Goal: Task Accomplishment & Management: Complete application form

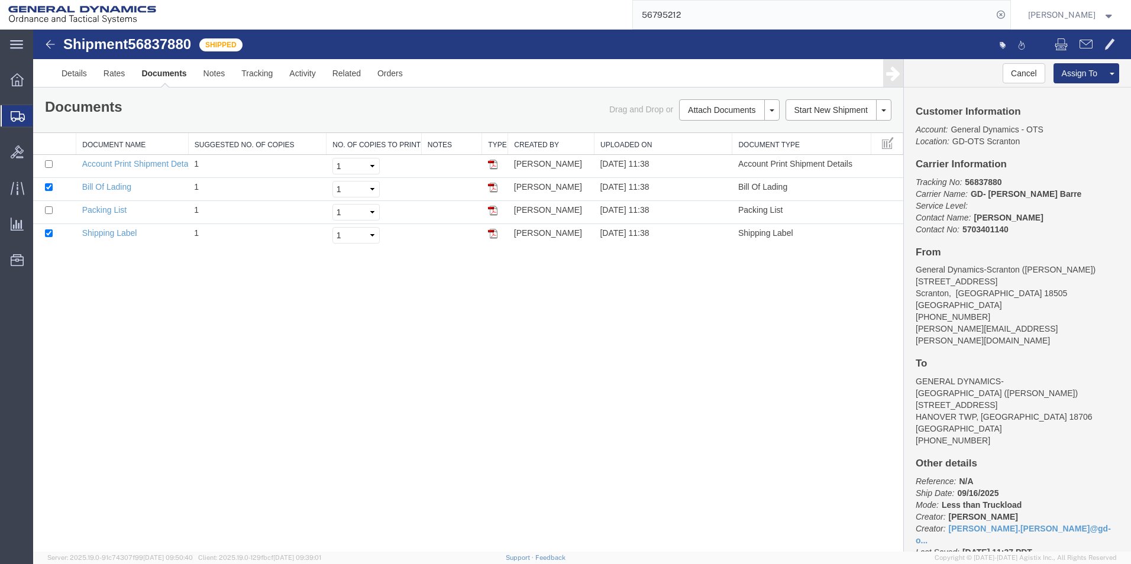
click at [0, 0] on span "Create Shipment" at bounding box center [0, 0] width 0 height 0
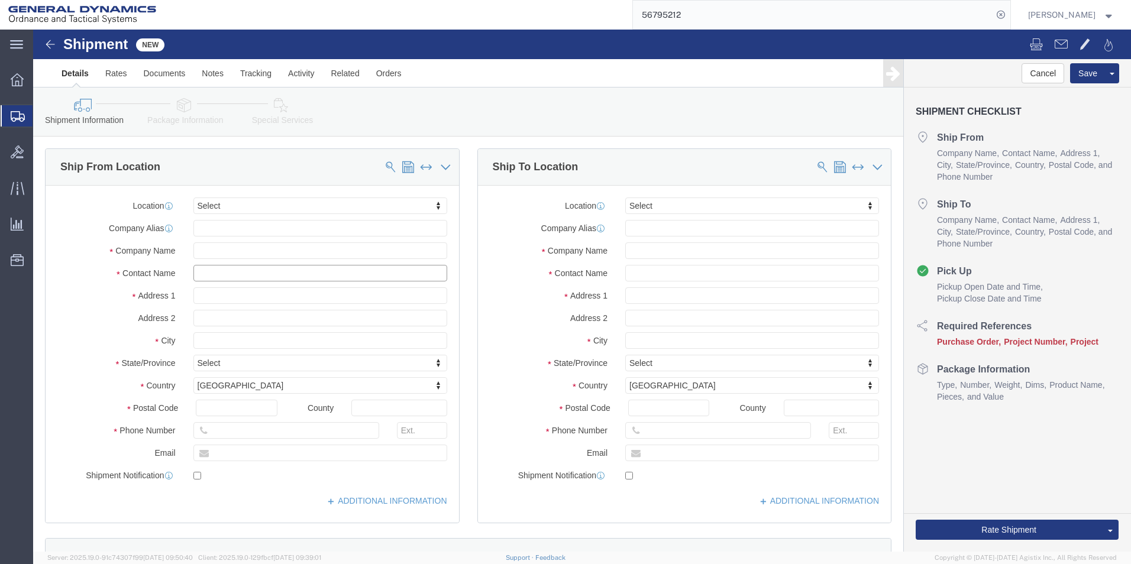
click input "text"
type input "[PERSON_NAME]"
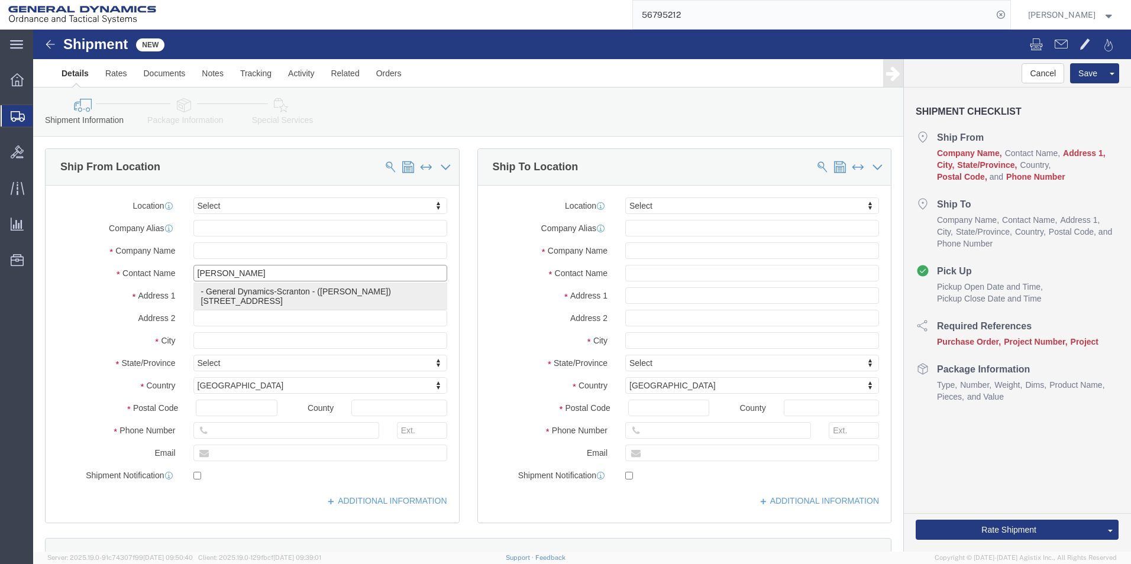
click p "- General Dynamics-Scranton - ([PERSON_NAME]) [STREET_ADDRESS][PERSON_NAME]"
type input "[STREET_ADDRESS]"
type input "18505"
type input "[PHONE_NUMBER]"
type input "[PERSON_NAME][EMAIL_ADDRESS][PERSON_NAME][DOMAIN_NAME]"
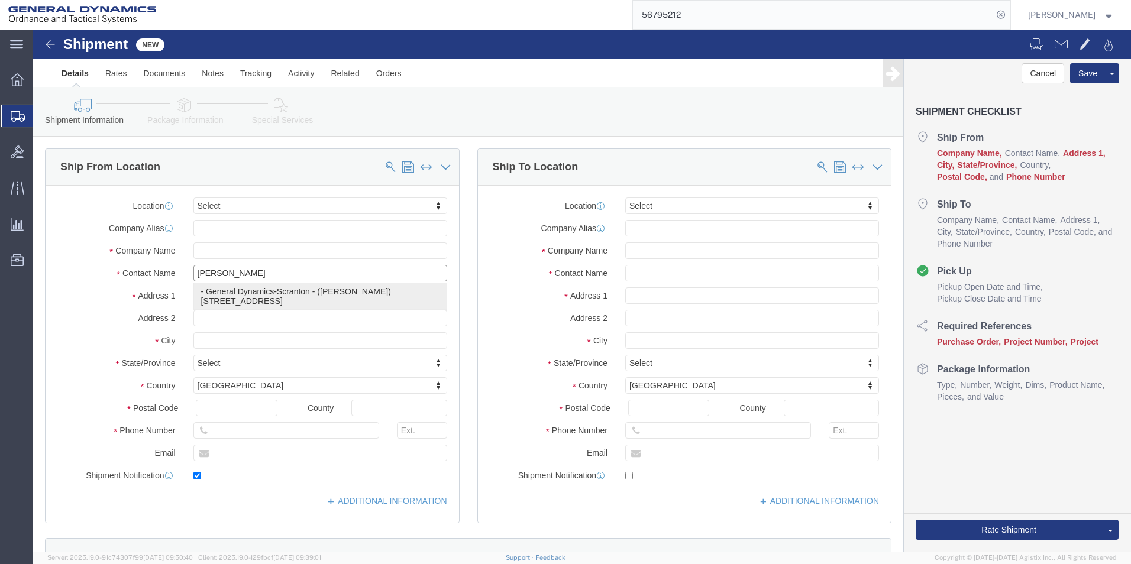
checkbox input "true"
type input "General Dynamics-Scranton"
type input "[PERSON_NAME]"
type input "Scranton"
select select "PA"
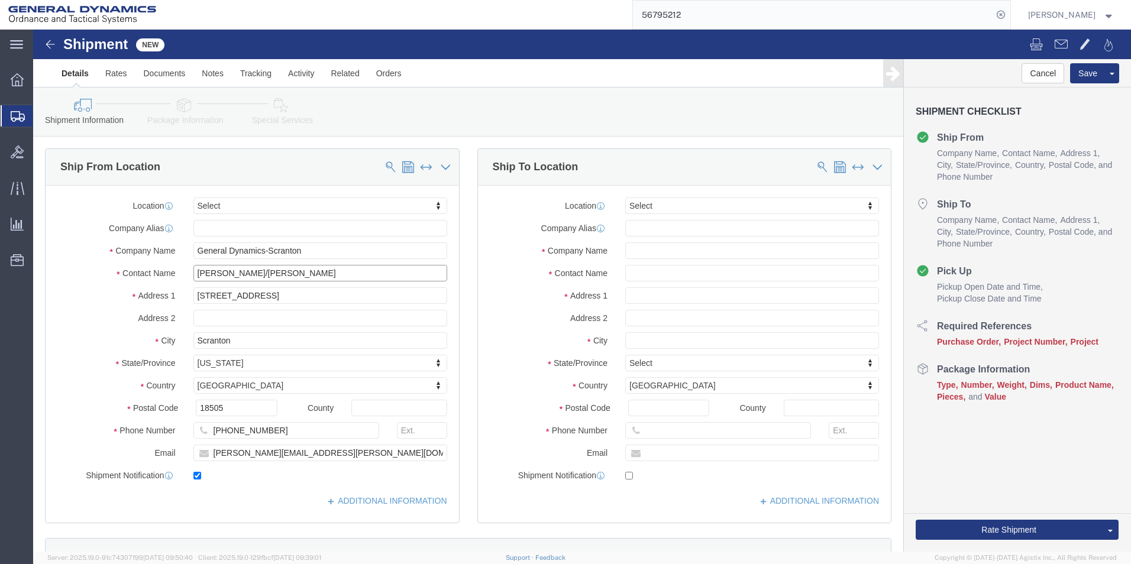
type input "[PERSON_NAME]/[PERSON_NAME]"
click input "text"
type input "Testo Inc."
type input "[PERSON_NAME]"
type input "[STREET_ADDRESS]"
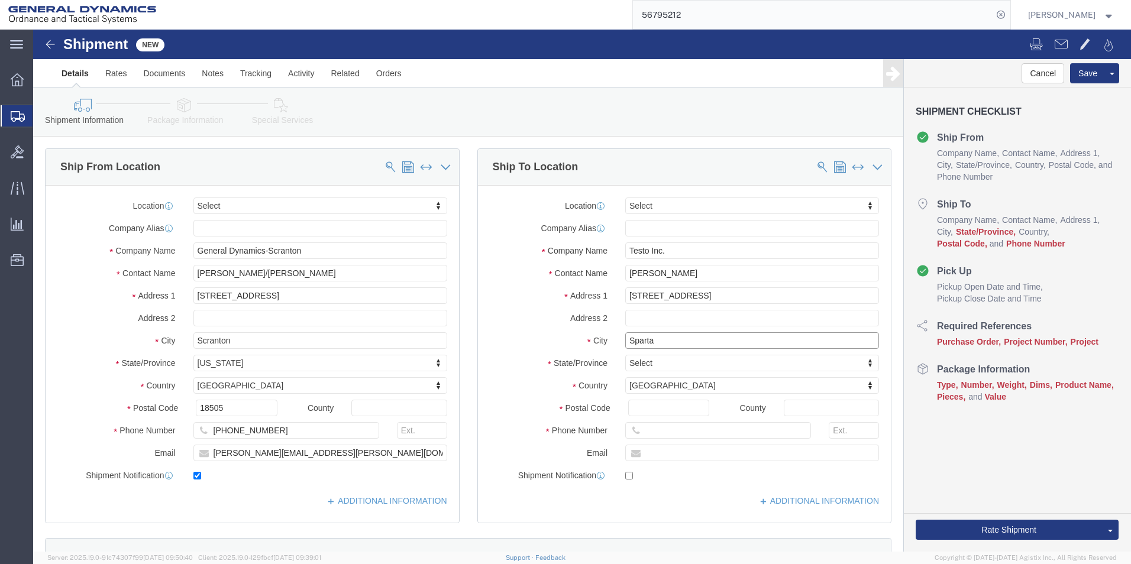
type input "Sparta"
type input "N"
type input "New"
select select "NJ"
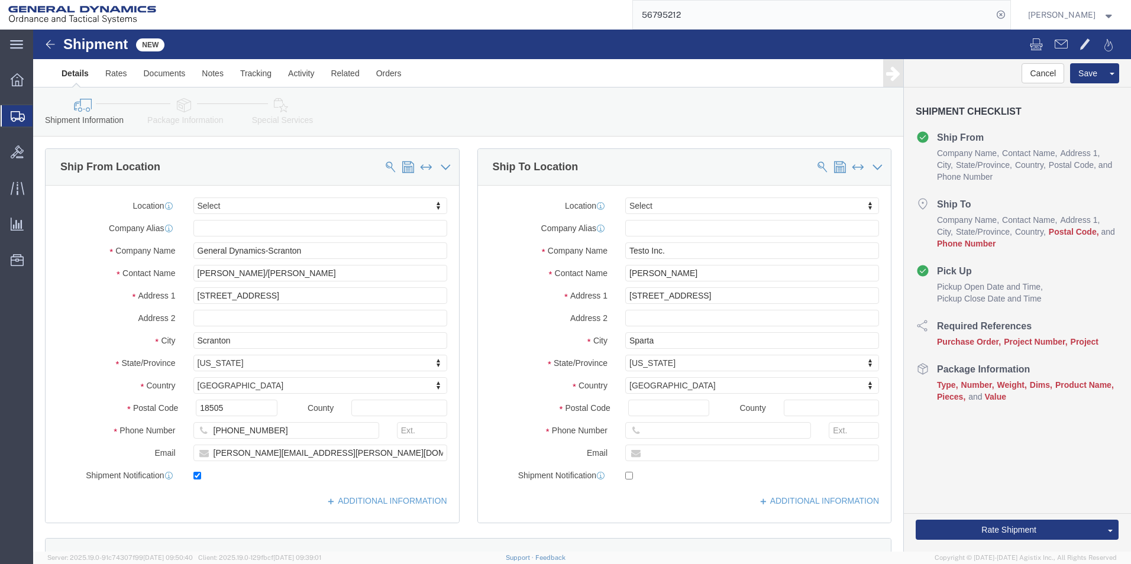
click div "Postal Code"
click input "Postal Code"
type input "07871"
type input "[PHONE_NUMBER]"
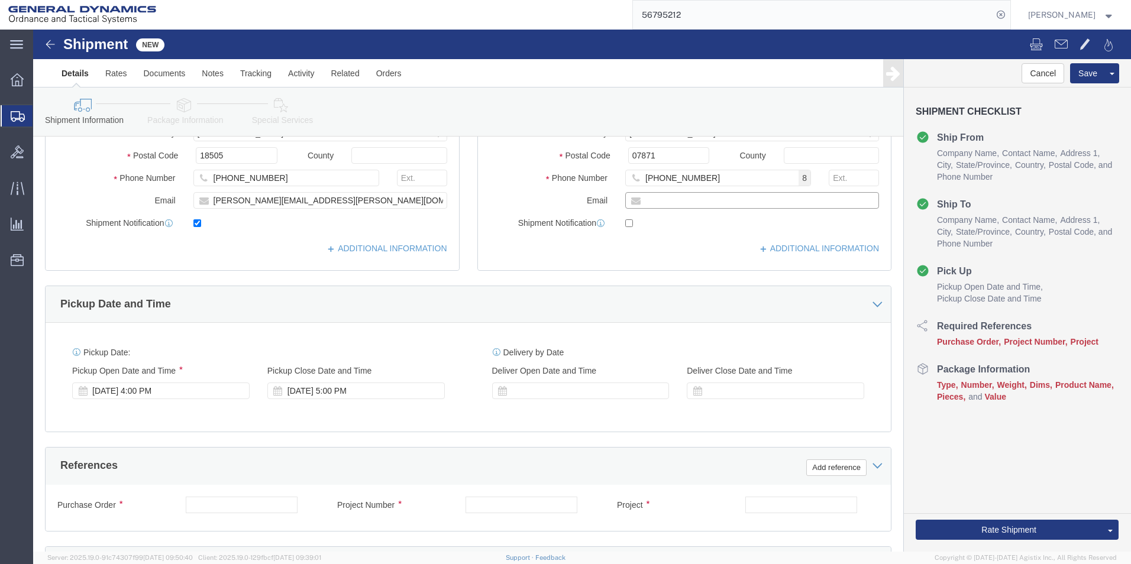
scroll to position [296, 0]
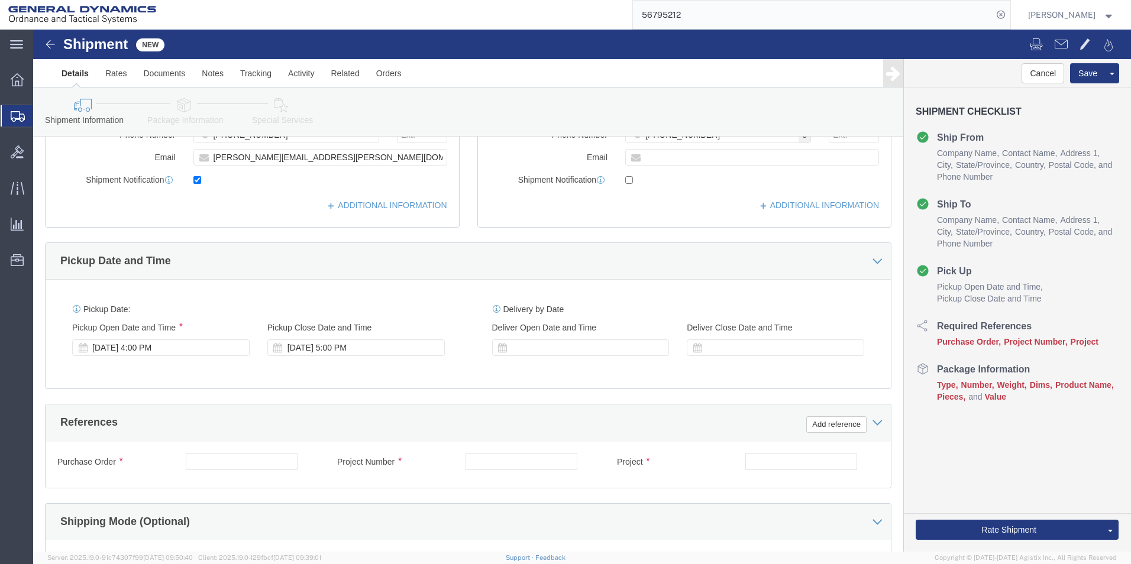
click div "Purchase Order"
click input "text"
type input "Req 8135205"
type input "na"
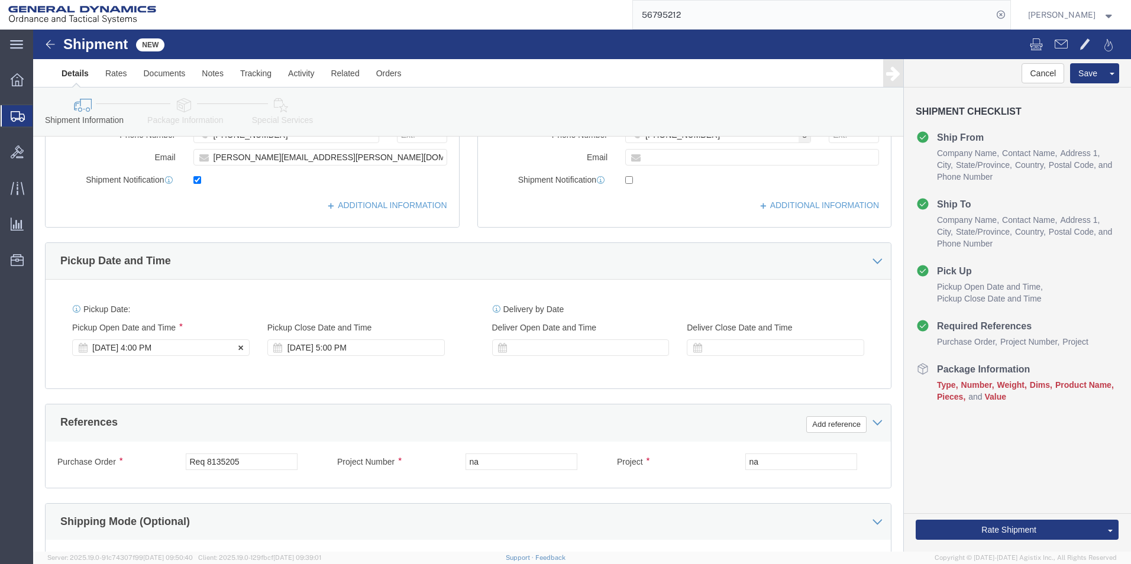
click div "[DATE] 4:00 PM"
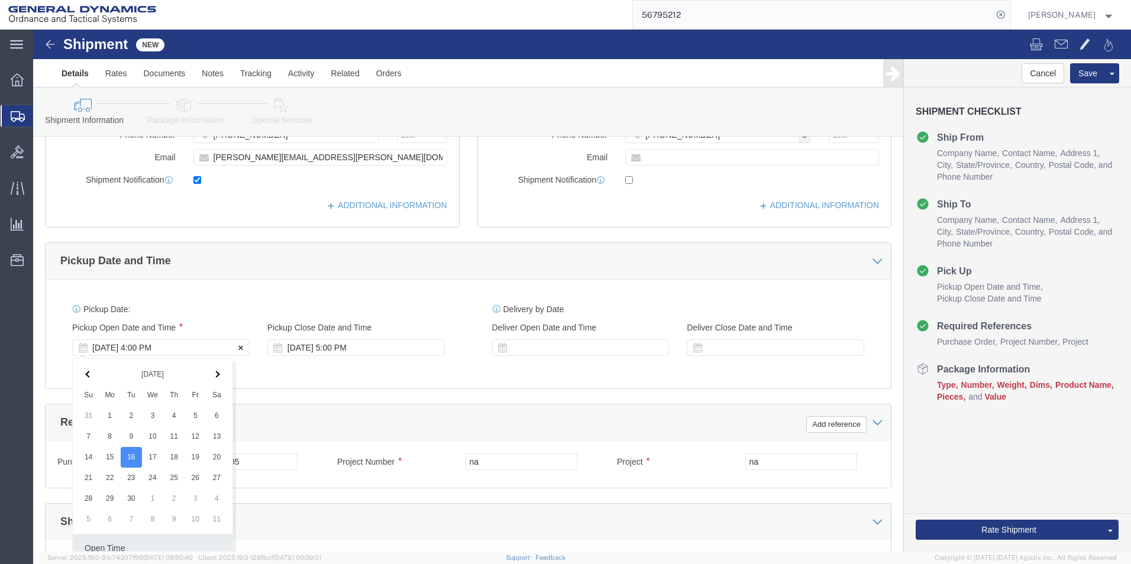
scroll to position [493, 0]
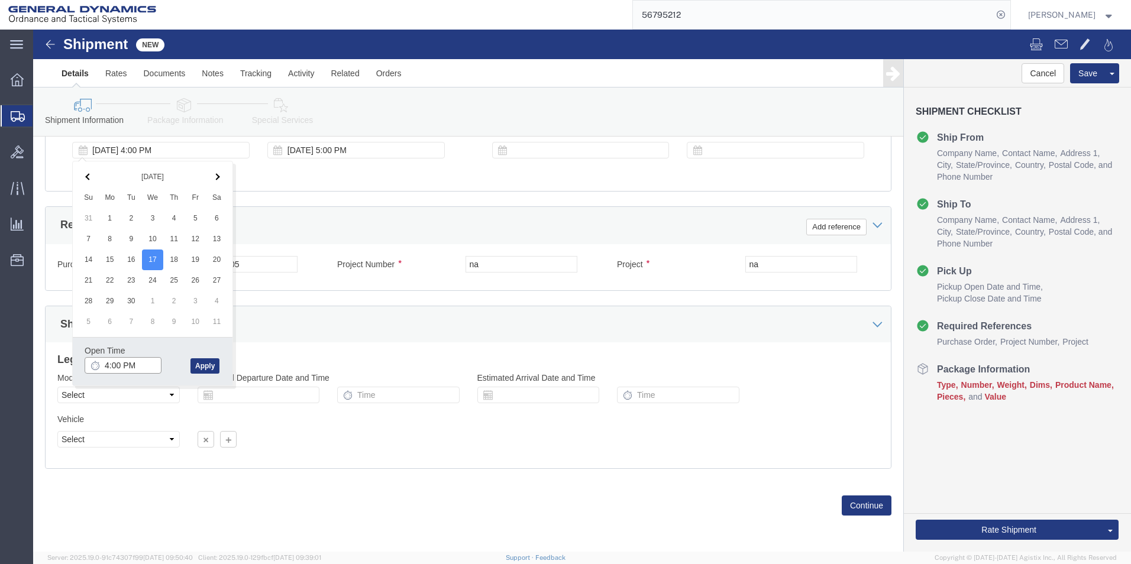
click input "4:00 PM"
type input "11:00 AM"
click button "Apply"
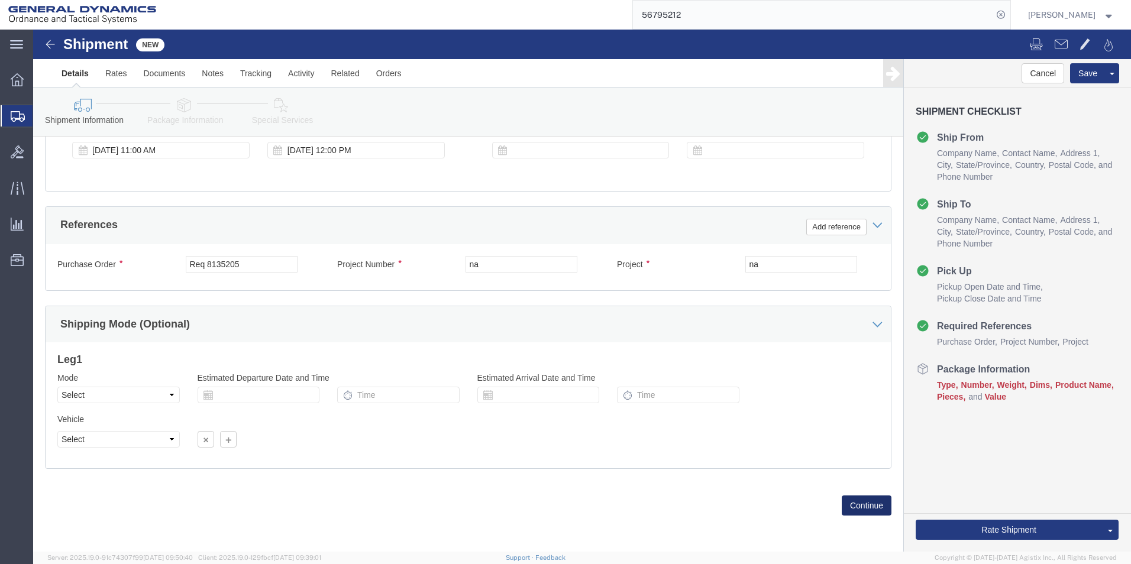
click button "Continue"
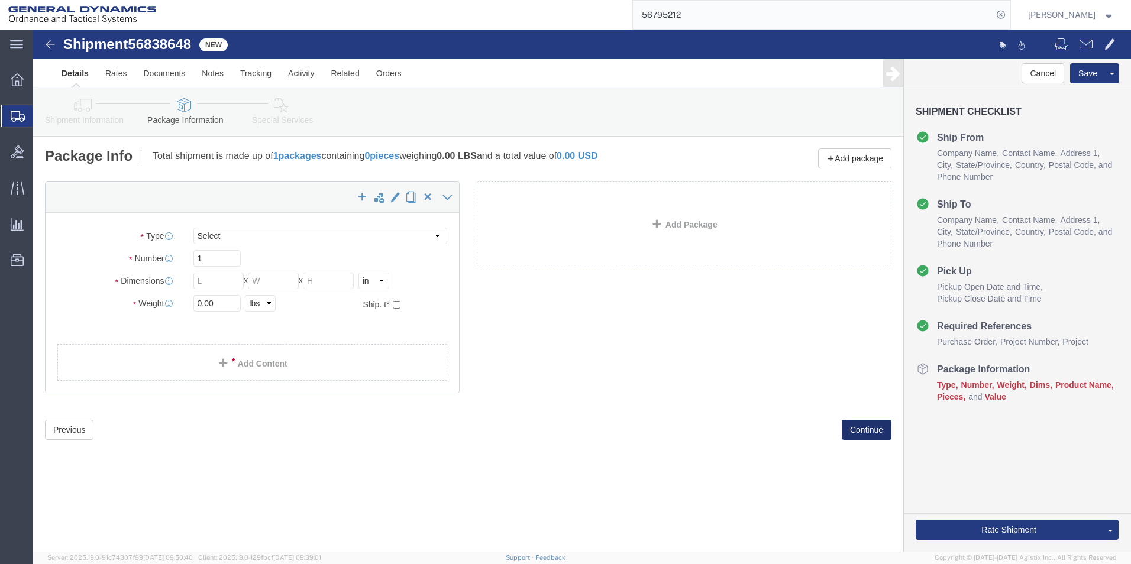
select select "CBOX"
click select "Select Bale(s) Basket(s) Bolt(s) Bottle(s) Buckets Bulk Bundle(s) Can(s) Cardbo…"
click ul
click input "text"
type input "24"
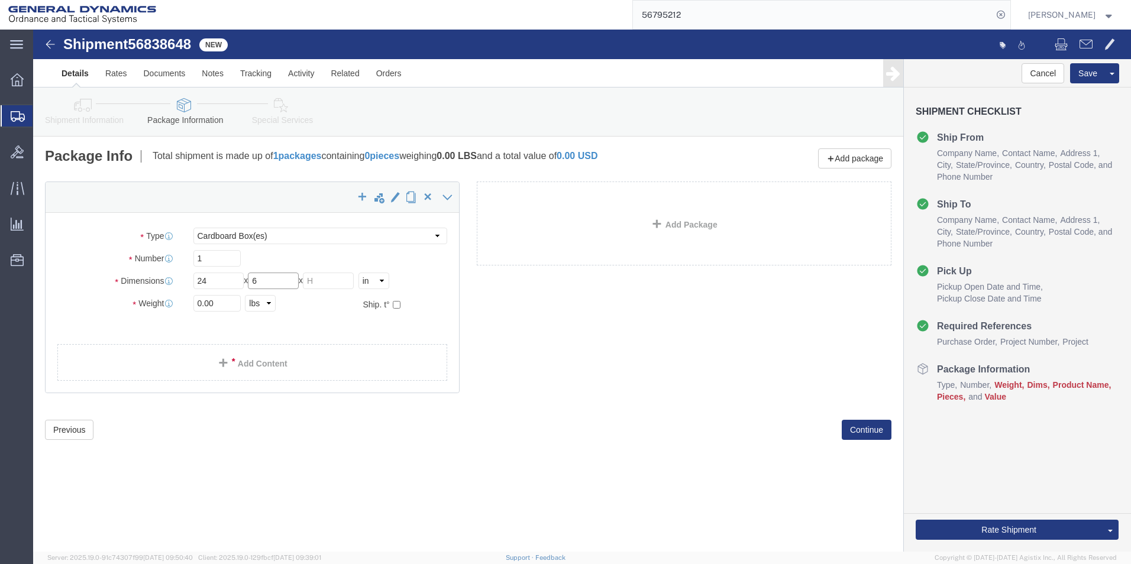
type input "6"
type input "13"
drag, startPoint x: 167, startPoint y: 276, endPoint x: 154, endPoint y: 276, distance: 13.0
click div "0.00 Select kgs lbs"
type input "8.00"
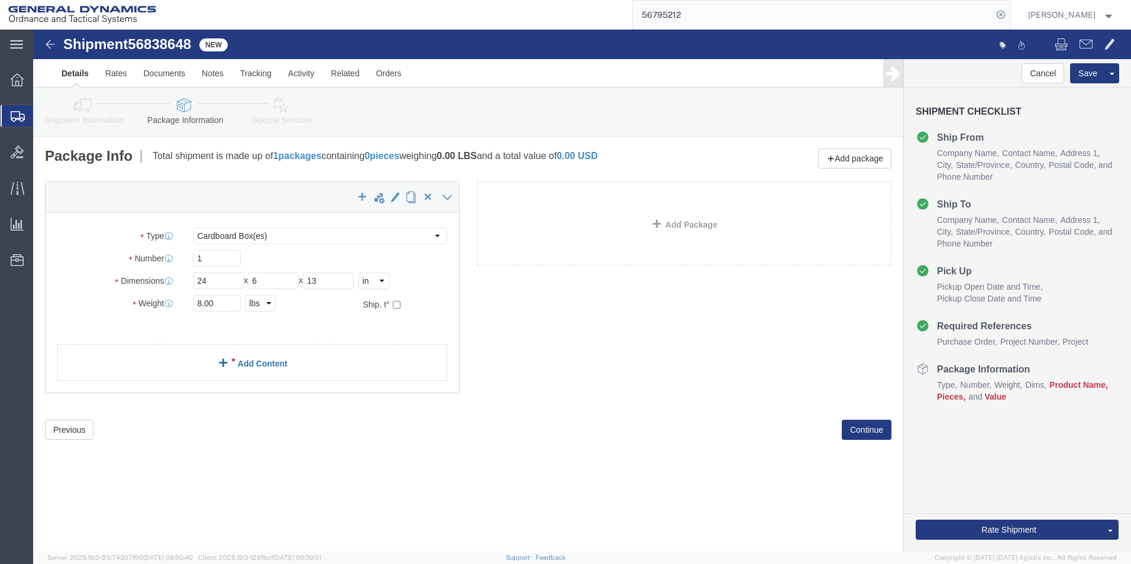
click link "Add Content"
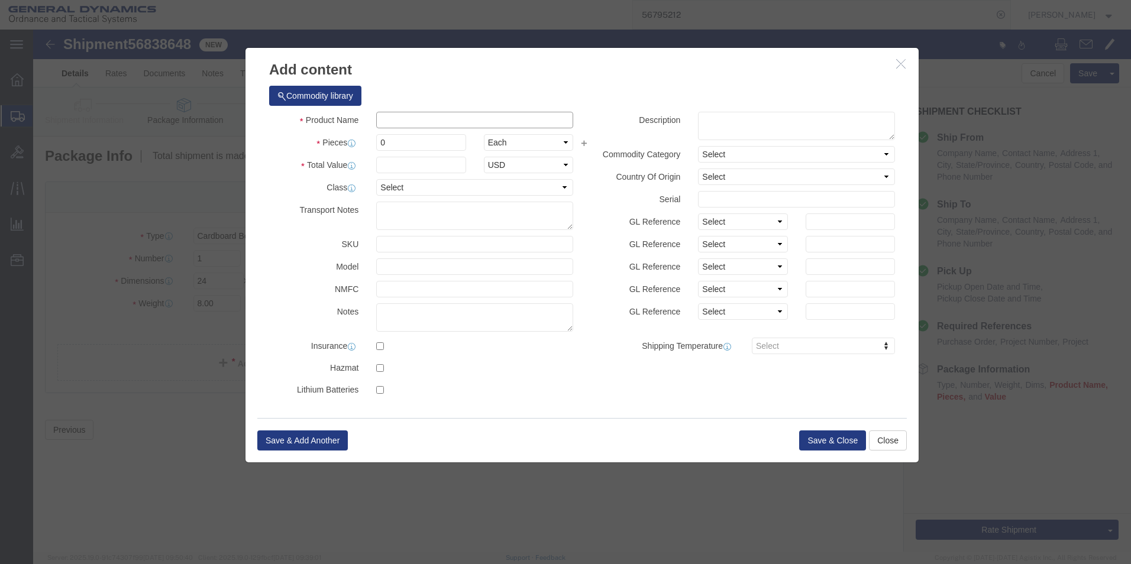
click input "text"
click div "Product Name Pieces 0 Select Bag Barrels 100Board Feet Bottle Box Blister Pack …"
click input "text"
click input "Combustion Nalayzer"
click input "Combustion Anlayzer"
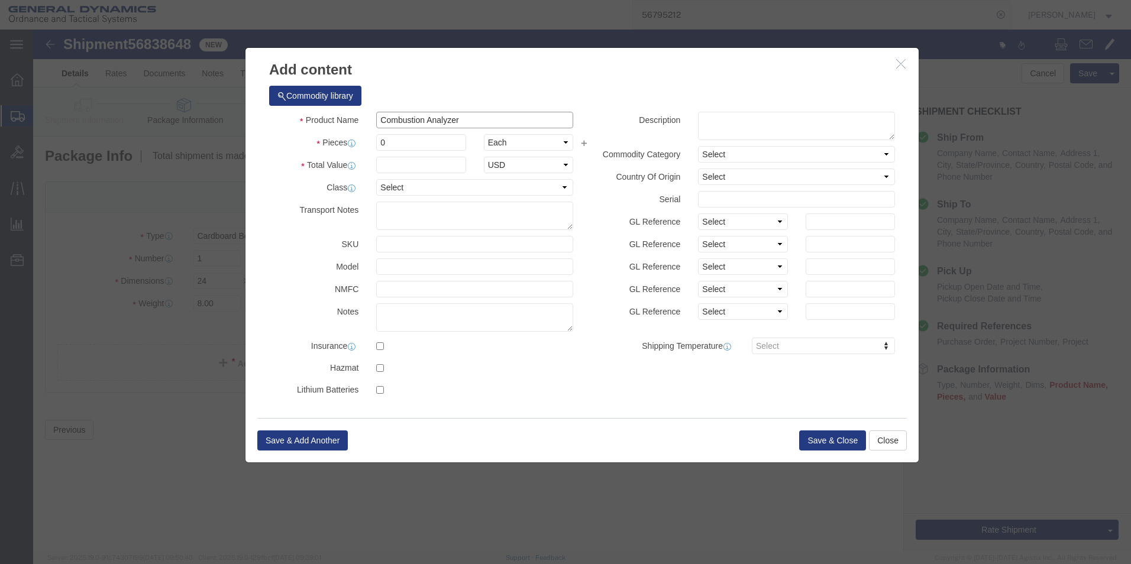
type input "Combustion Analyzer"
drag, startPoint x: 373, startPoint y: 115, endPoint x: 328, endPoint y: 115, distance: 45.0
click div "Pieces 0 Select Bag Barrels 100Board Feet Bottle Box Blister Pack Carats Can Ca…"
type input "1"
type input "5"
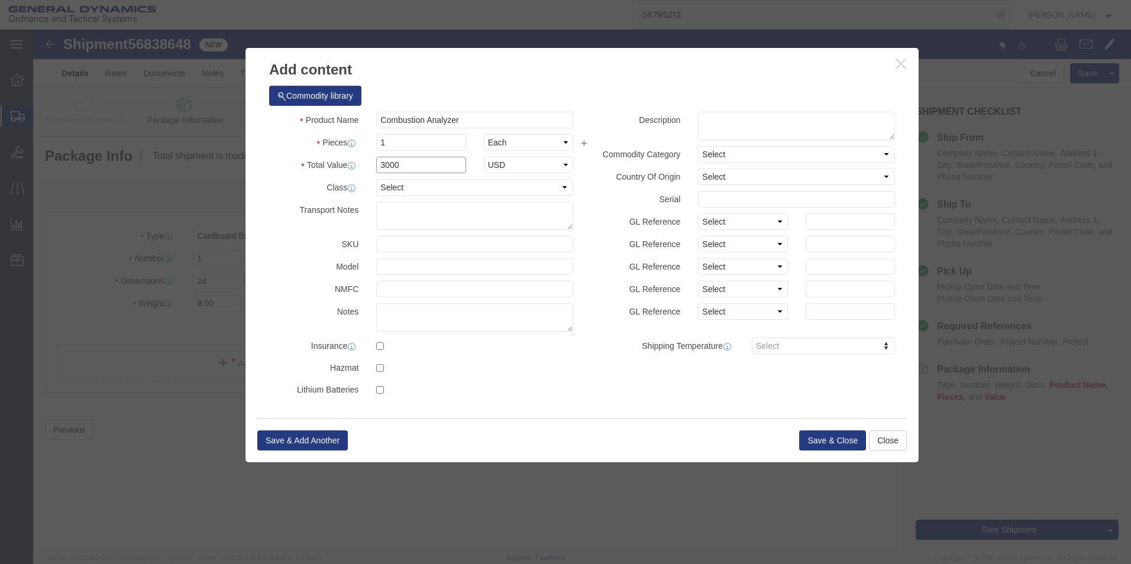
type input "3000"
click textarea
type textarea "S/N 4289-6157"
click button "Save & Close"
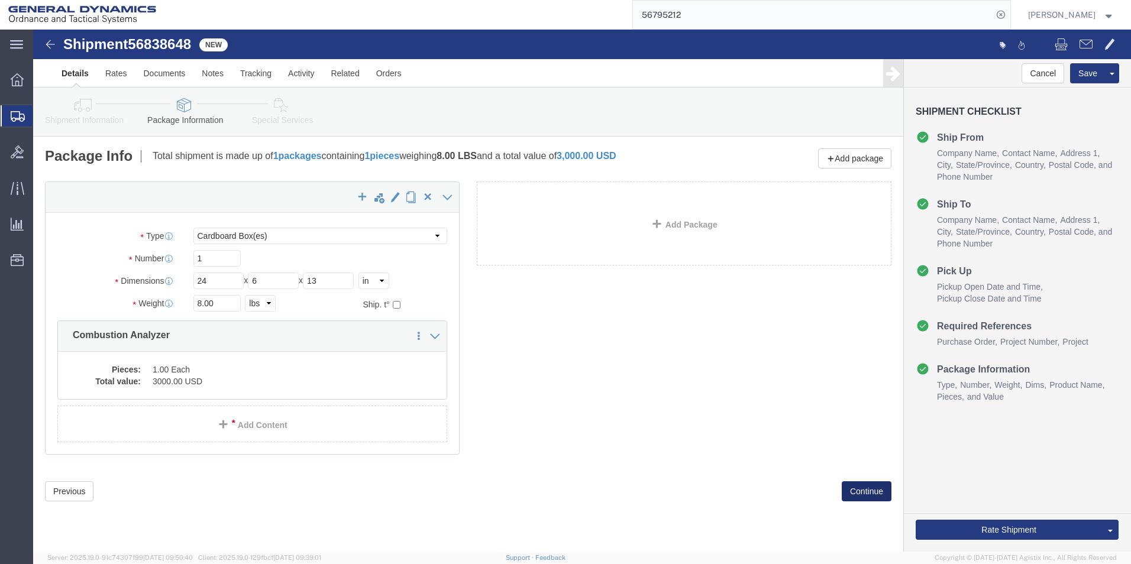
click button "Continue"
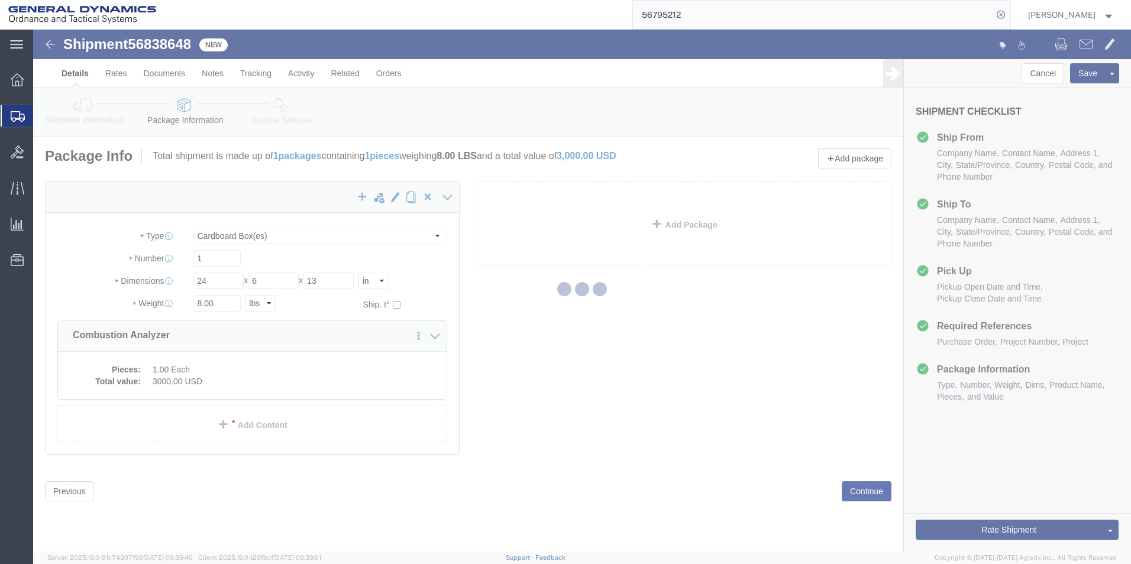
select select
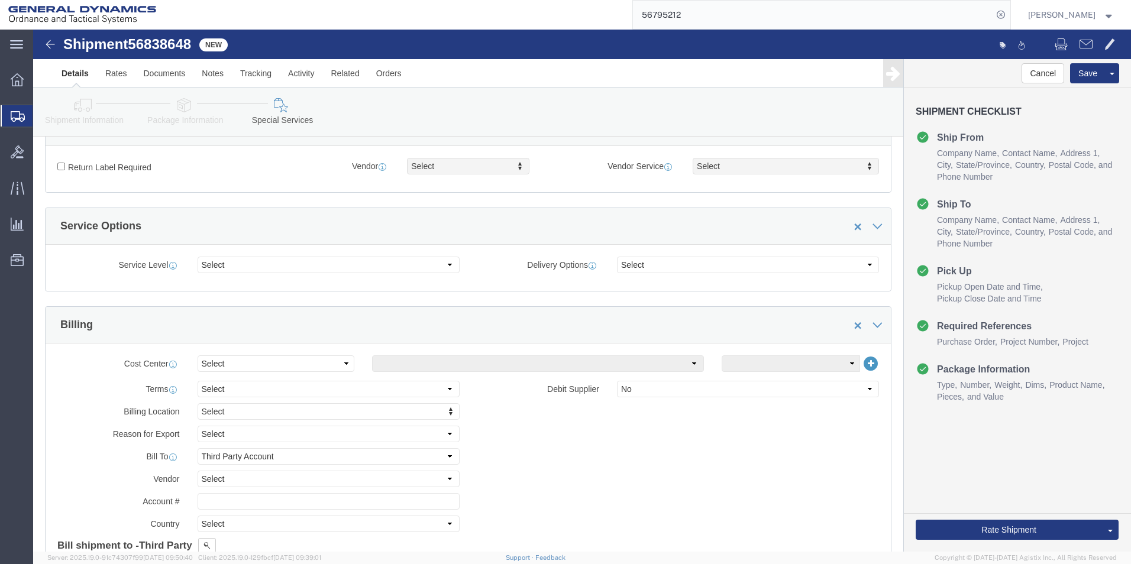
scroll to position [533, 0]
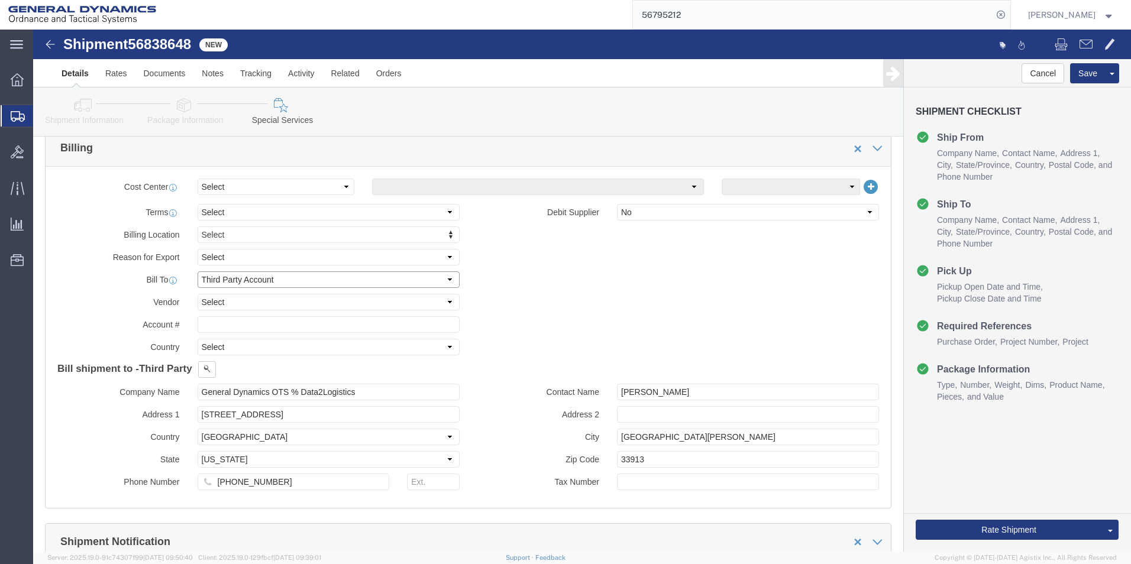
click select "Select Recipient Account Sender/Shipper Third Party Account"
select select "SHIP"
click select "Select Recipient Account Sender/Shipper Third Party Account"
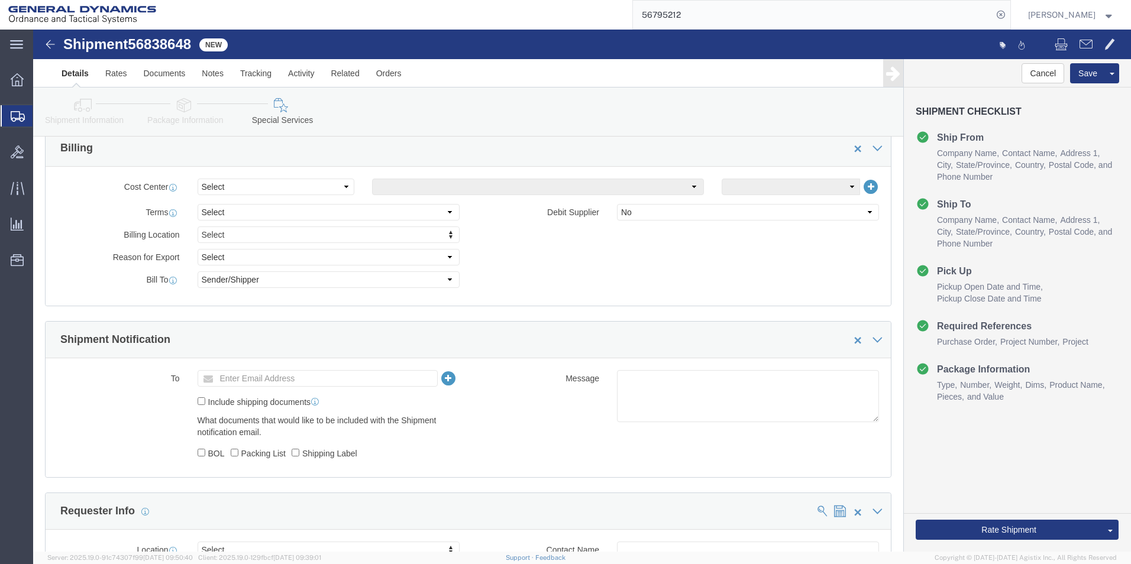
click div "Billing Location Select Select My Profile Location GD-OTS [GEOGRAPHIC_DATA] (Co…"
click button "Rate Shipment"
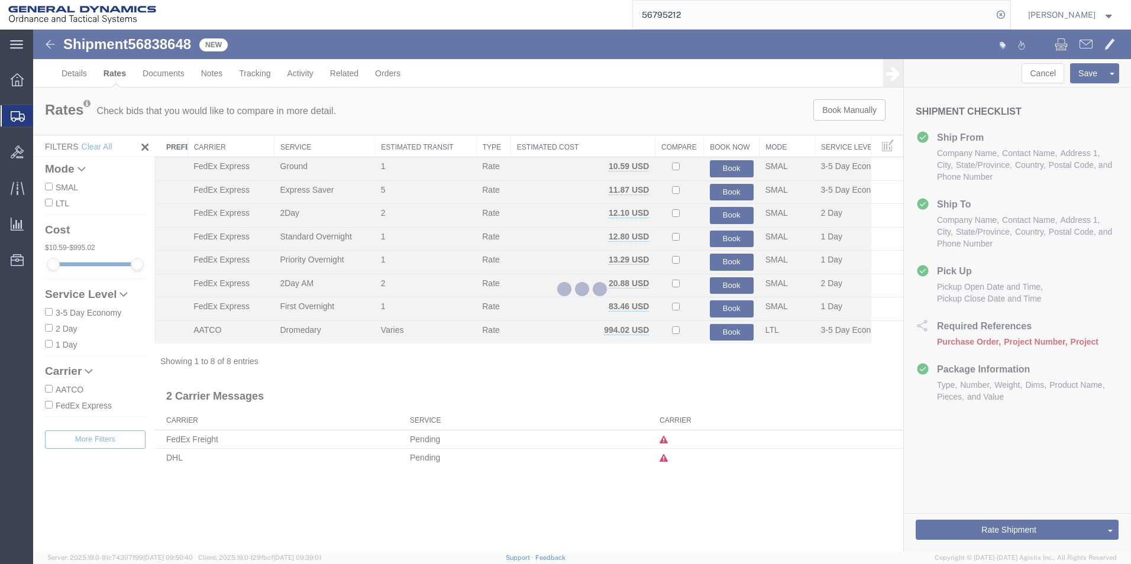
scroll to position [0, 0]
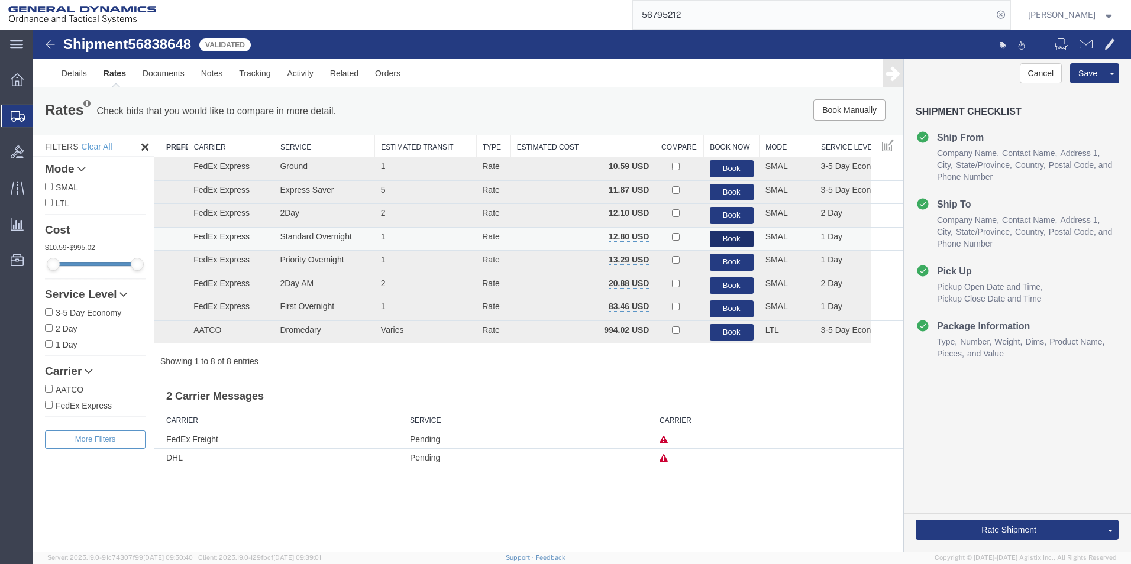
click at [733, 234] on button "Book" at bounding box center [732, 239] width 44 height 17
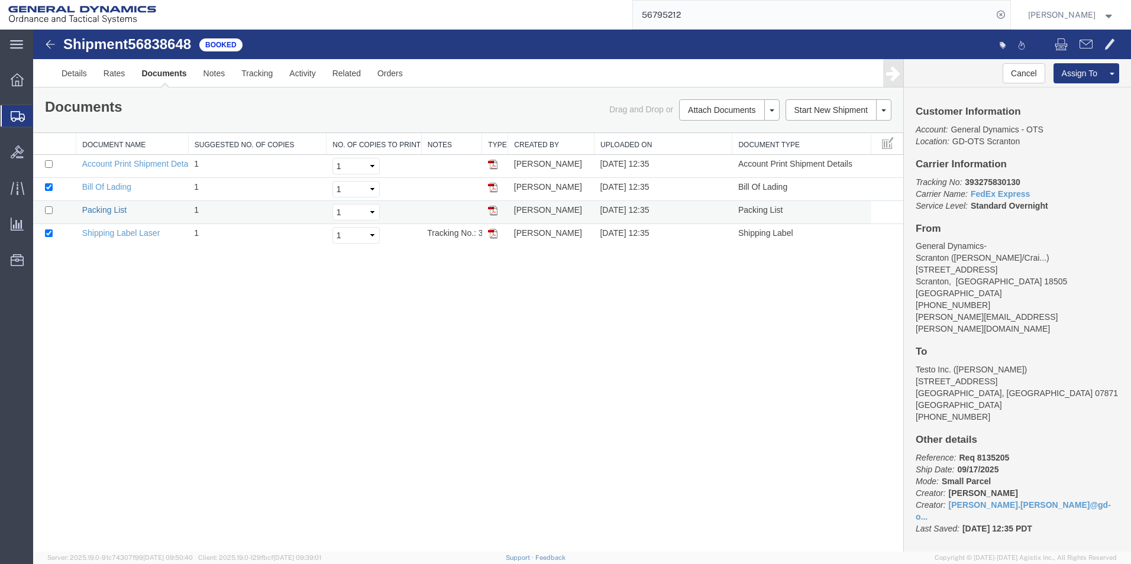
click at [102, 208] on link "Packing List" at bounding box center [104, 209] width 44 height 9
click at [128, 234] on link "Shipping Label Laser" at bounding box center [121, 232] width 78 height 9
